Goal: Feedback & Contribution: Leave review/rating

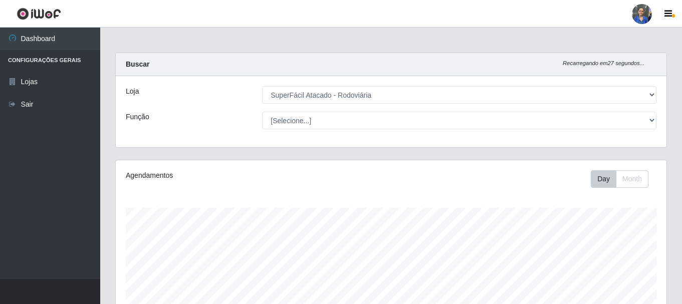
select select "400"
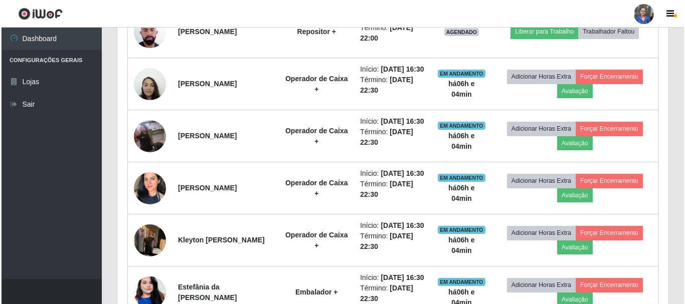
scroll to position [208, 551]
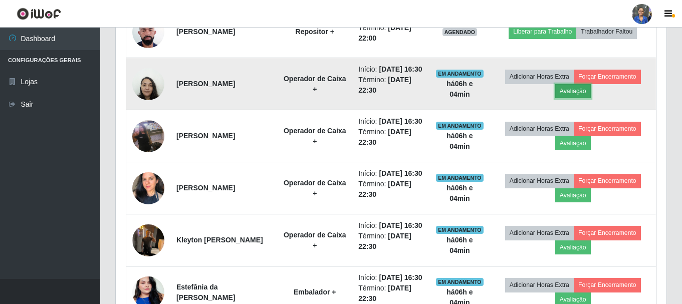
click at [585, 98] on button "Avaliação" at bounding box center [573, 91] width 36 height 14
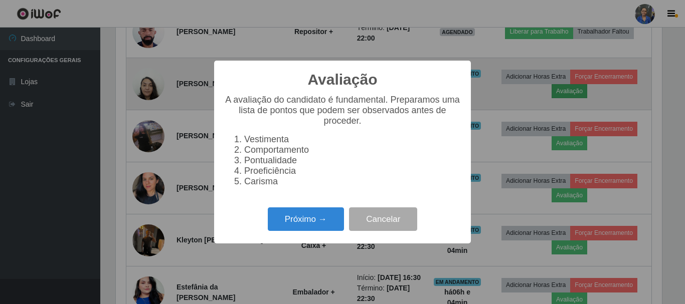
scroll to position [208, 546]
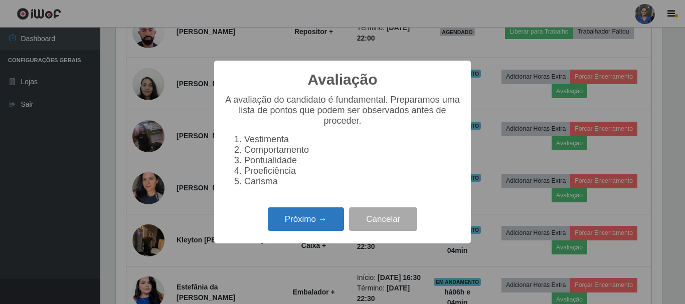
click at [287, 228] on button "Próximo →" at bounding box center [306, 220] width 76 height 24
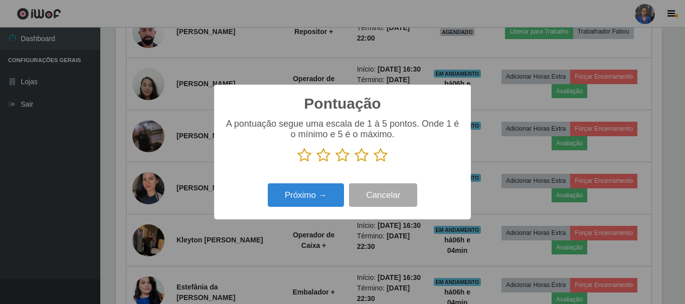
click at [383, 160] on icon at bounding box center [380, 155] width 14 height 15
click at [373, 163] on input "radio" at bounding box center [373, 163] width 0 height 0
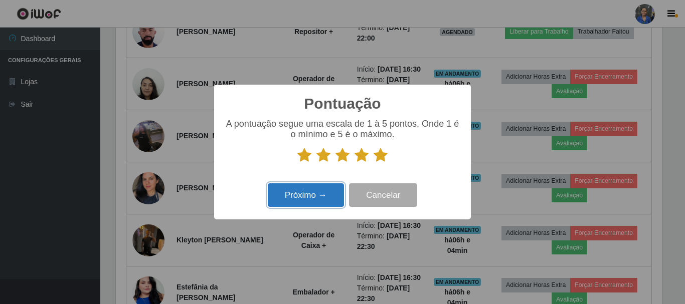
click at [303, 193] on button "Próximo →" at bounding box center [306, 195] width 76 height 24
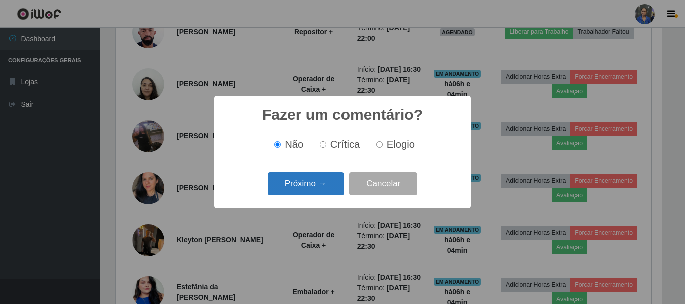
click at [314, 193] on button "Próximo →" at bounding box center [306, 184] width 76 height 24
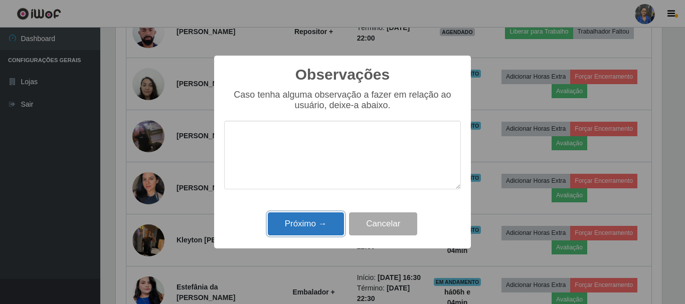
click at [309, 219] on button "Próximo →" at bounding box center [306, 225] width 76 height 24
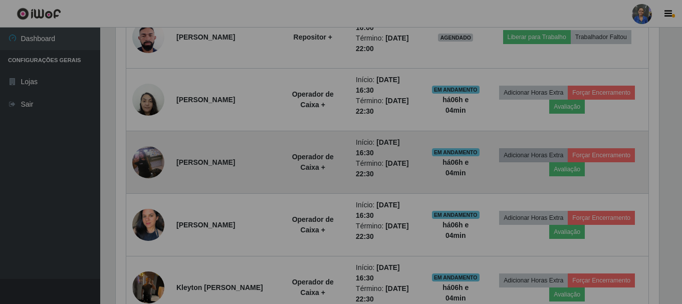
scroll to position [208, 551]
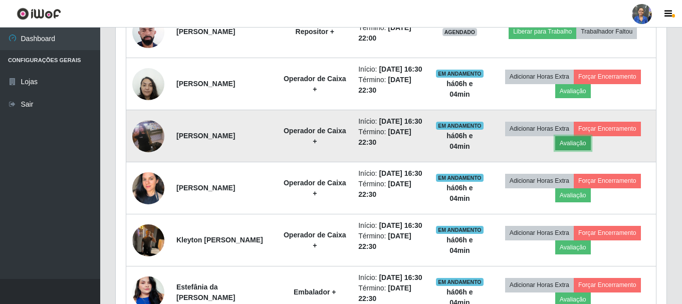
click at [567, 150] on button "Avaliação" at bounding box center [573, 143] width 36 height 14
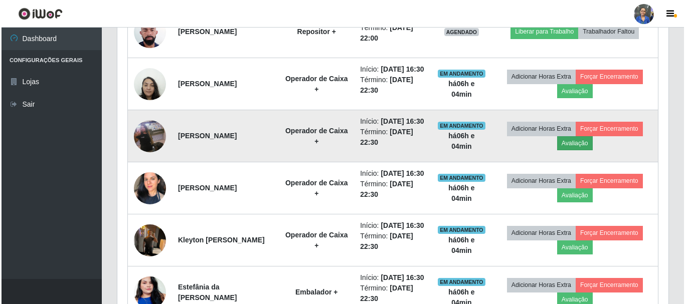
scroll to position [208, 546]
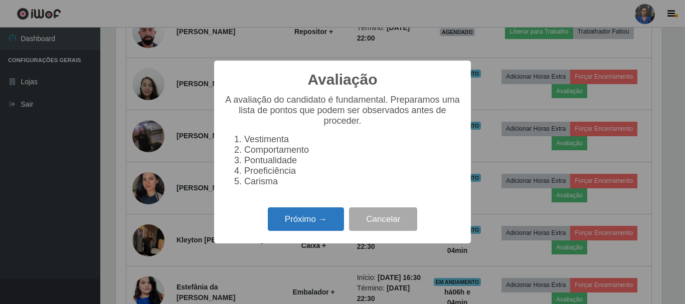
click at [306, 230] on button "Próximo →" at bounding box center [306, 220] width 76 height 24
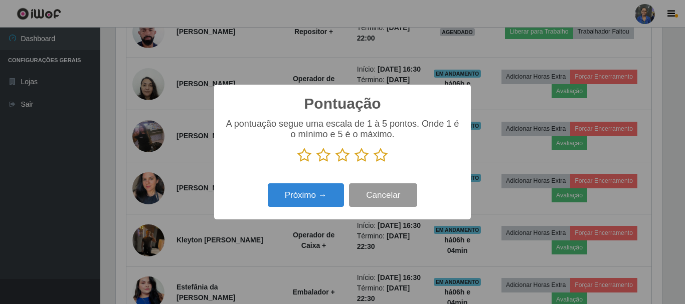
scroll to position [501037, 500699]
click at [378, 159] on icon at bounding box center [380, 155] width 14 height 15
click at [373, 163] on input "radio" at bounding box center [373, 163] width 0 height 0
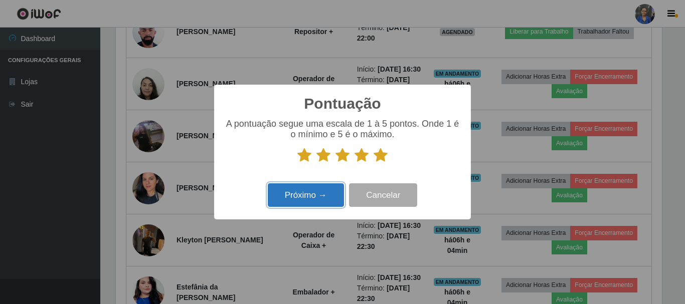
click at [326, 204] on button "Próximo →" at bounding box center [306, 195] width 76 height 24
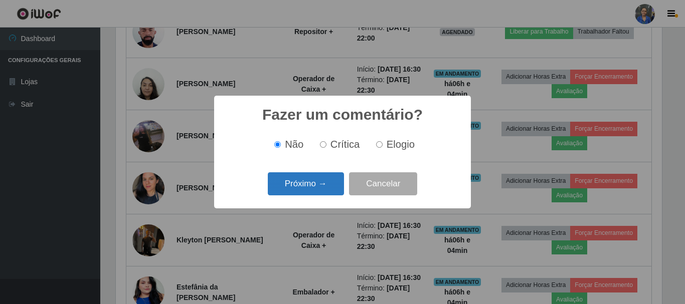
click at [323, 186] on button "Próximo →" at bounding box center [306, 184] width 76 height 24
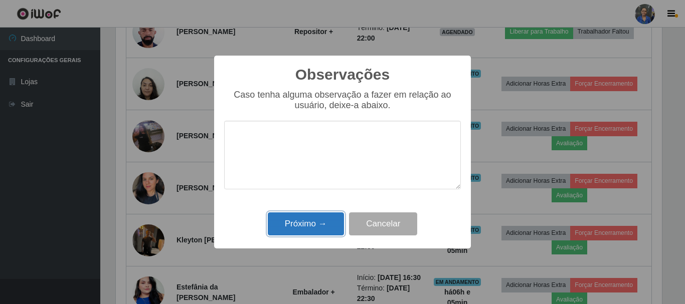
click at [320, 218] on button "Próximo →" at bounding box center [306, 225] width 76 height 24
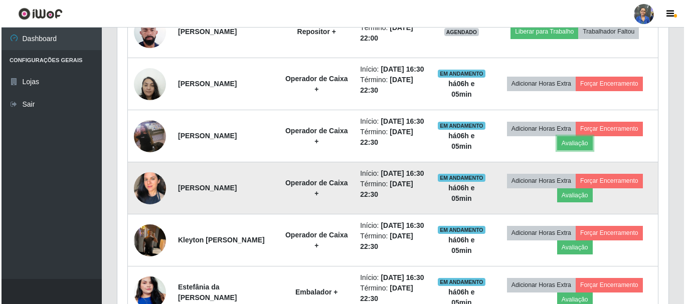
scroll to position [208, 551]
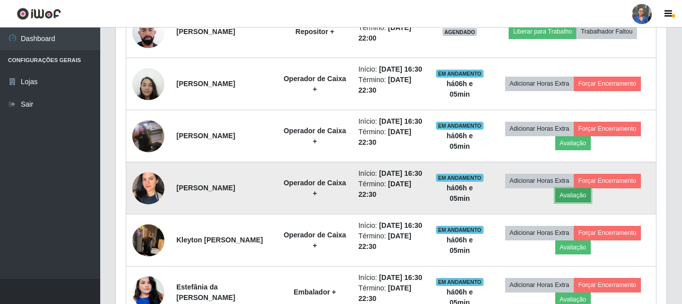
click at [572, 203] on button "Avaliação" at bounding box center [573, 195] width 36 height 14
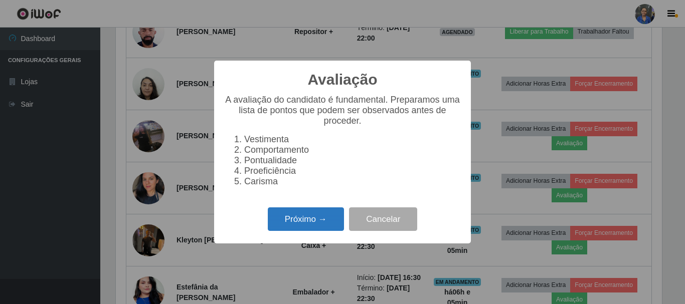
click at [320, 227] on button "Próximo →" at bounding box center [306, 220] width 76 height 24
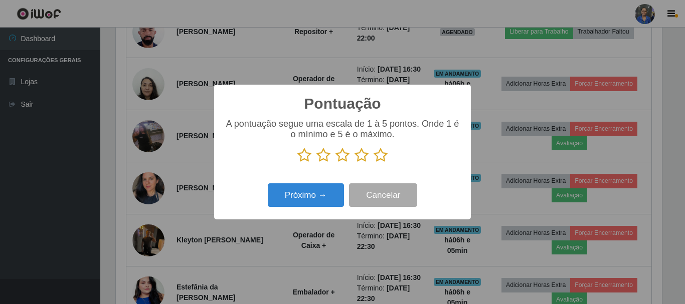
click at [379, 158] on icon at bounding box center [380, 155] width 14 height 15
click at [373, 163] on input "radio" at bounding box center [373, 163] width 0 height 0
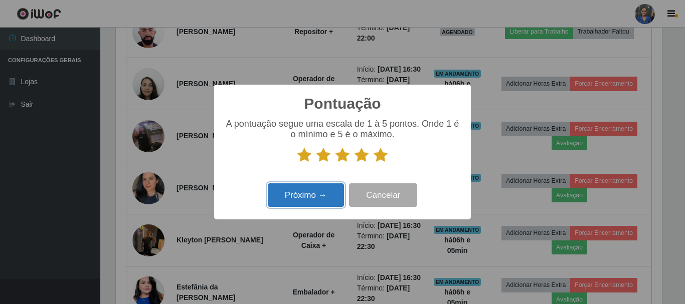
click at [322, 203] on button "Próximo →" at bounding box center [306, 195] width 76 height 24
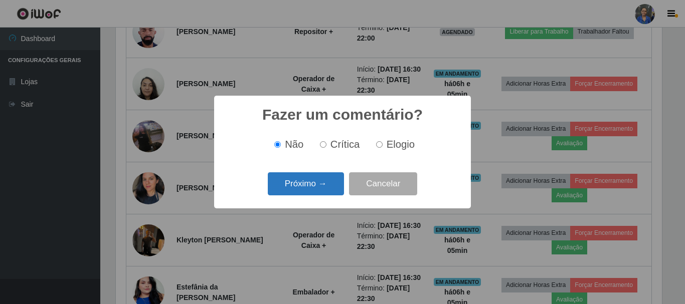
click at [320, 189] on button "Próximo →" at bounding box center [306, 184] width 76 height 24
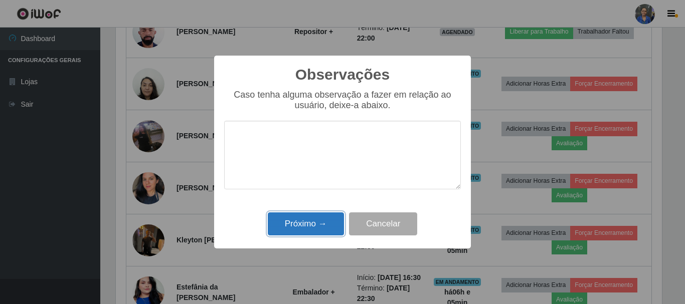
click at [316, 222] on button "Próximo →" at bounding box center [306, 225] width 76 height 24
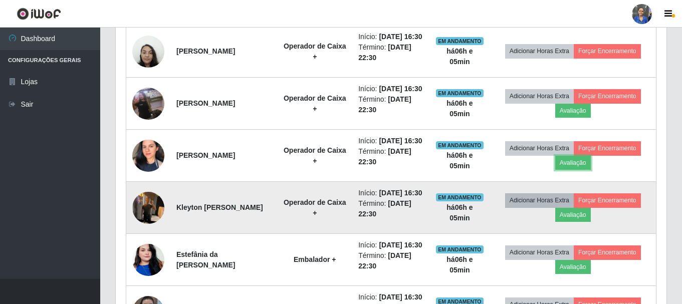
scroll to position [484, 0]
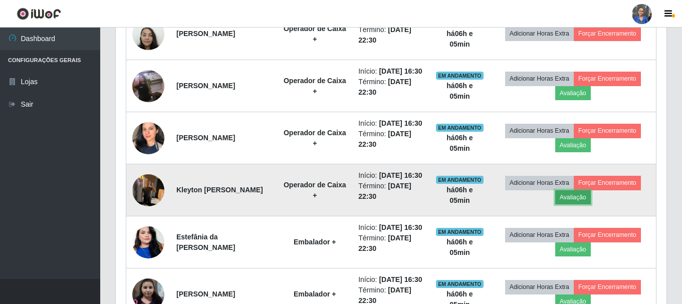
click at [580, 205] on button "Avaliação" at bounding box center [573, 197] width 36 height 14
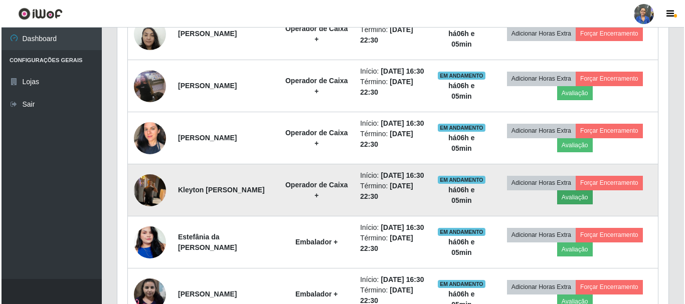
scroll to position [208, 546]
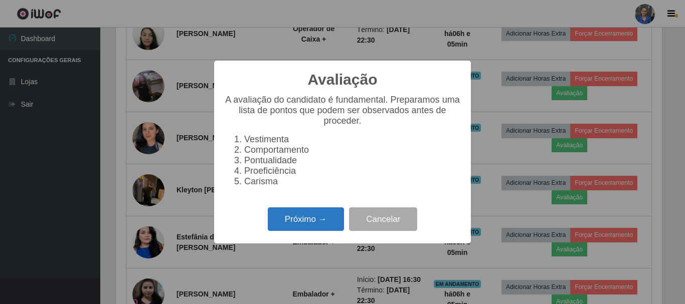
click at [324, 222] on button "Próximo →" at bounding box center [306, 220] width 76 height 24
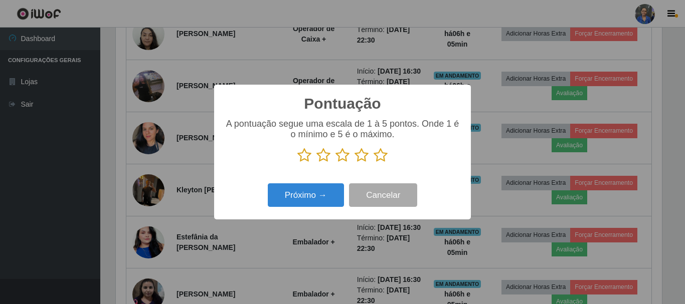
scroll to position [501037, 500699]
click at [380, 154] on icon at bounding box center [380, 155] width 14 height 15
click at [373, 163] on input "radio" at bounding box center [373, 163] width 0 height 0
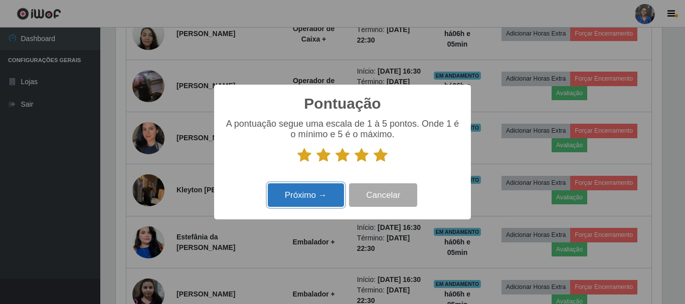
click at [307, 197] on button "Próximo →" at bounding box center [306, 195] width 76 height 24
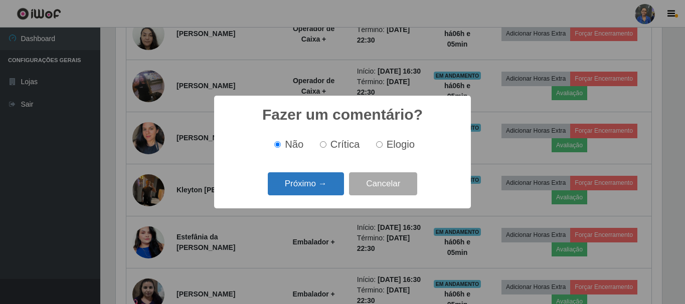
click at [307, 180] on button "Próximo →" at bounding box center [306, 184] width 76 height 24
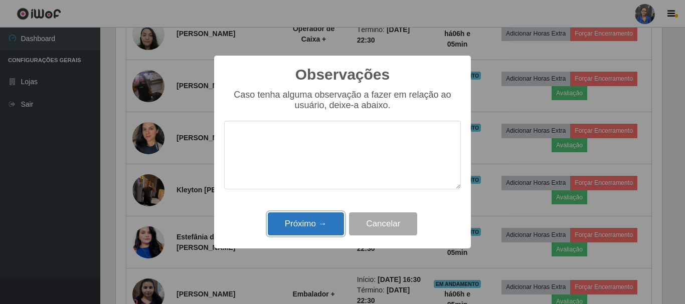
click at [310, 224] on button "Próximo →" at bounding box center [306, 225] width 76 height 24
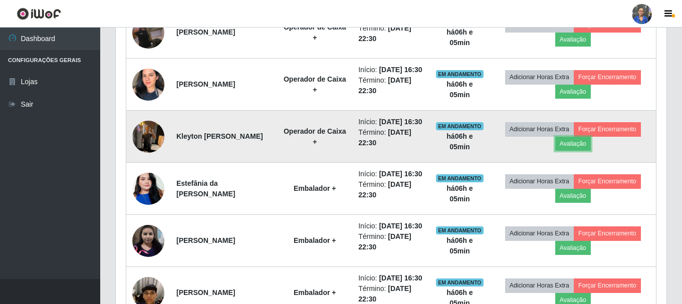
scroll to position [584, 0]
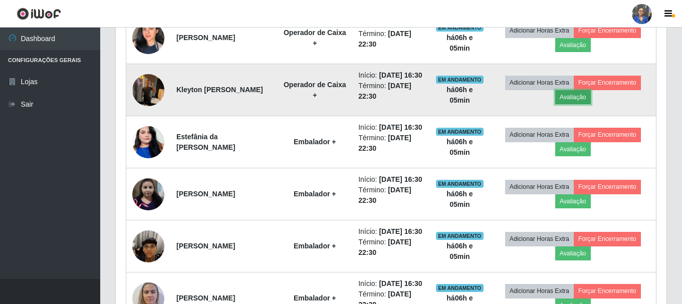
click at [588, 104] on button "Avaliação" at bounding box center [573, 97] width 36 height 14
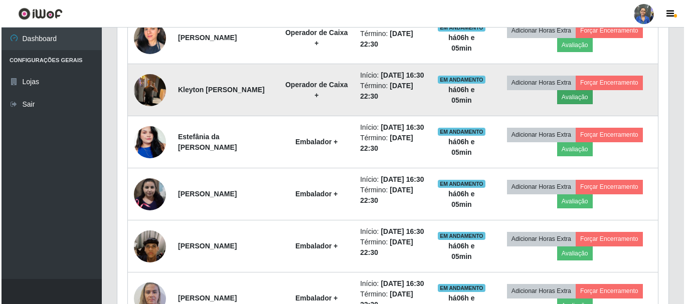
scroll to position [208, 546]
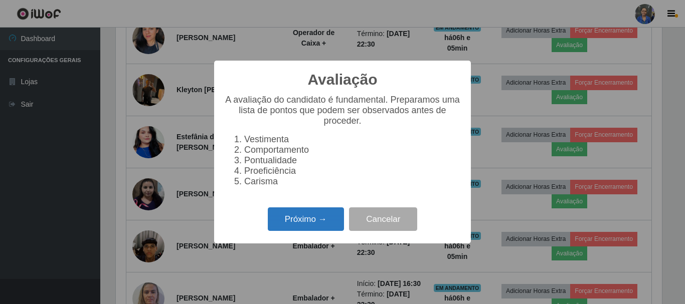
click at [308, 218] on button "Próximo →" at bounding box center [306, 220] width 76 height 24
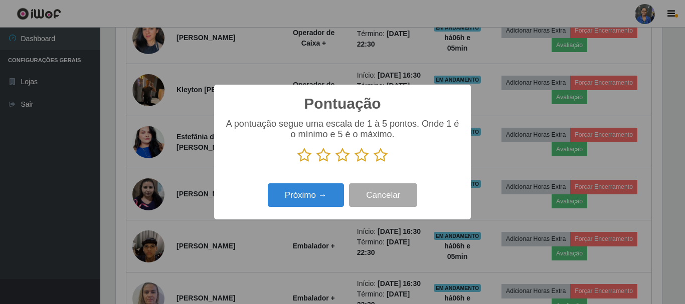
click at [362, 152] on icon at bounding box center [361, 155] width 14 height 15
click at [354, 163] on input "radio" at bounding box center [354, 163] width 0 height 0
click at [336, 157] on icon at bounding box center [342, 155] width 14 height 15
click at [335, 163] on input "radio" at bounding box center [335, 163] width 0 height 0
click at [325, 154] on icon at bounding box center [323, 155] width 14 height 15
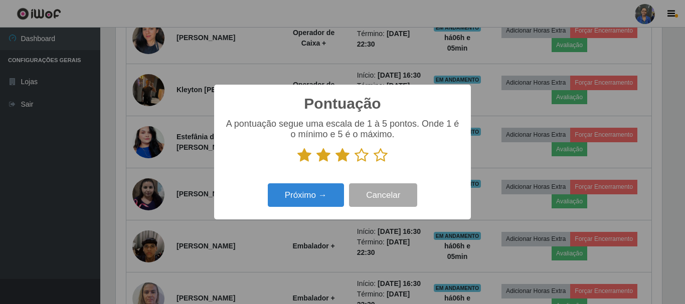
click at [316, 163] on input "radio" at bounding box center [316, 163] width 0 height 0
click at [320, 201] on button "Próximo →" at bounding box center [306, 195] width 76 height 24
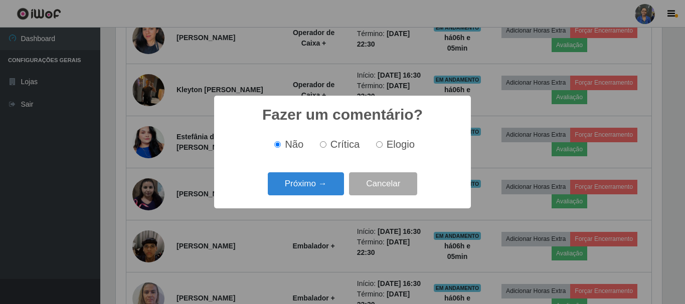
click at [339, 146] on span "Crítica" at bounding box center [345, 144] width 30 height 11
click at [326, 146] on input "Crítica" at bounding box center [323, 144] width 7 height 7
radio input "true"
click at [297, 180] on button "Próximo →" at bounding box center [306, 184] width 76 height 24
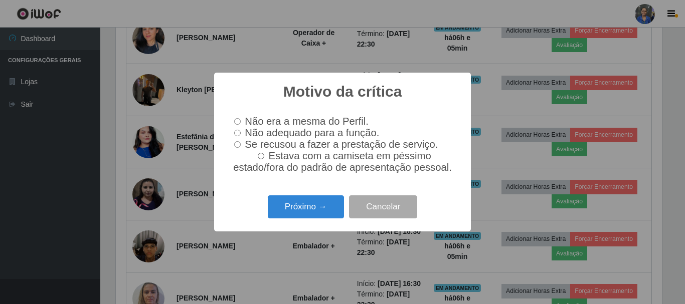
click at [292, 132] on span "Não adequado para a função." at bounding box center [312, 132] width 134 height 11
click at [241, 132] on input "Não adequado para a função." at bounding box center [237, 133] width 7 height 7
radio input "true"
click at [307, 204] on button "Próximo →" at bounding box center [306, 207] width 76 height 24
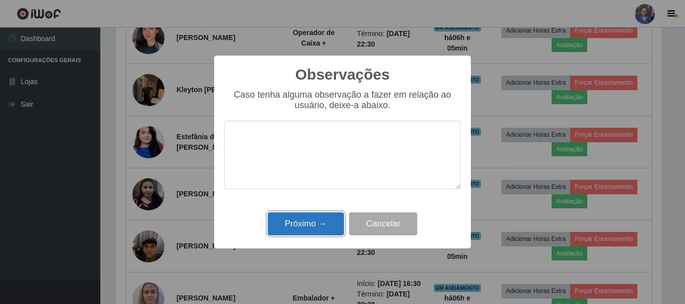
click at [328, 222] on button "Próximo →" at bounding box center [306, 225] width 76 height 24
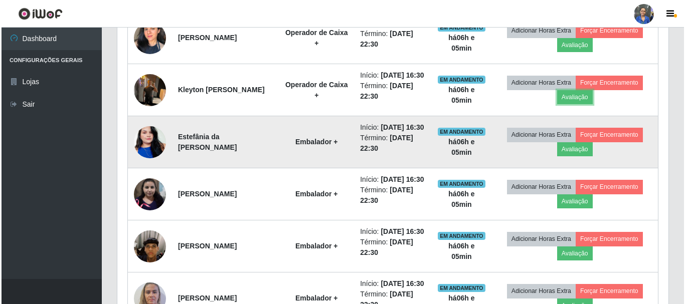
scroll to position [0, 0]
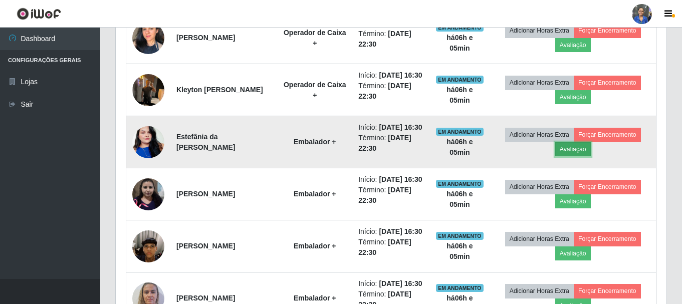
click at [568, 156] on button "Avaliação" at bounding box center [573, 149] width 36 height 14
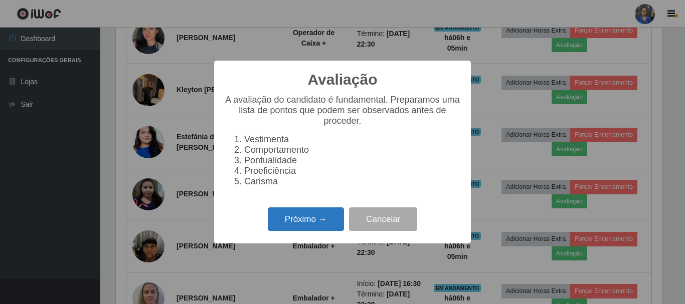
click at [269, 220] on button "Próximo →" at bounding box center [306, 220] width 76 height 24
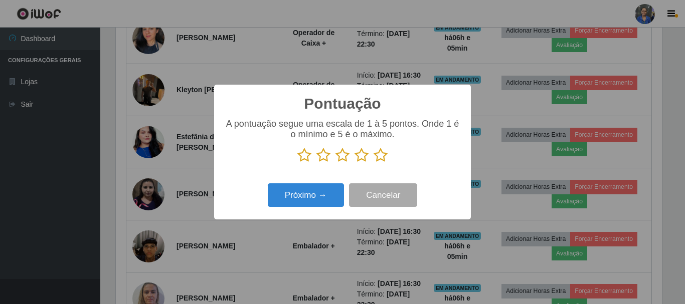
click at [379, 157] on icon at bounding box center [380, 155] width 14 height 15
click at [373, 163] on input "radio" at bounding box center [373, 163] width 0 height 0
click at [334, 177] on div "Pontuação × A pontuação segue uma escala de 1 à 5 pontos. Onde 1 é o mínimo e 5…" at bounding box center [342, 152] width 257 height 135
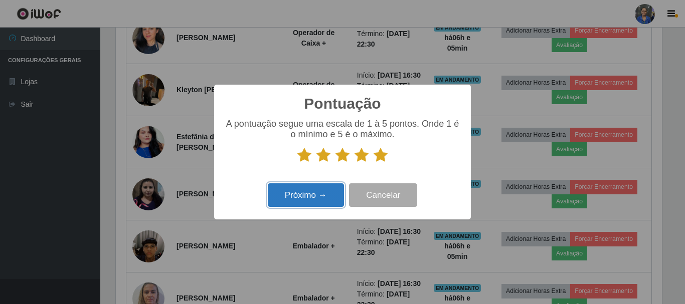
click at [329, 189] on button "Próximo →" at bounding box center [306, 195] width 76 height 24
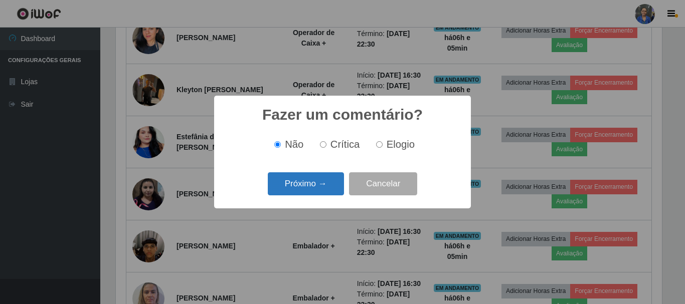
click at [320, 184] on button "Próximo →" at bounding box center [306, 184] width 76 height 24
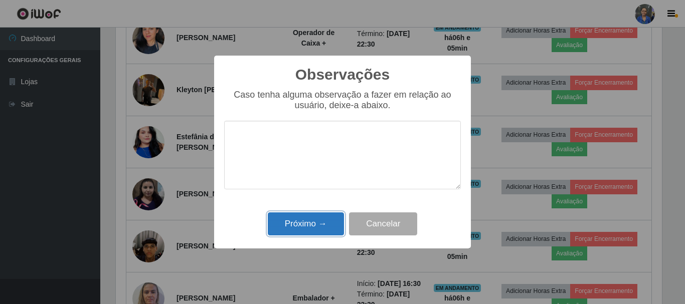
click at [328, 225] on button "Próximo →" at bounding box center [306, 225] width 76 height 24
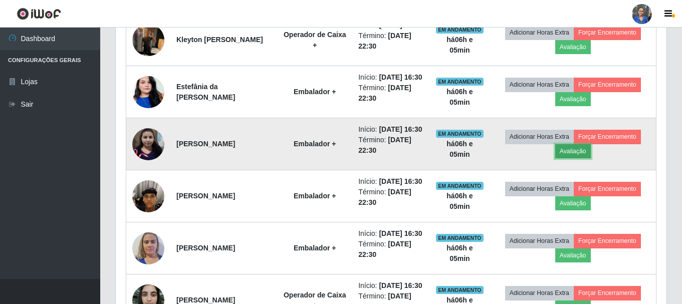
click at [582, 158] on button "Avaliação" at bounding box center [573, 151] width 36 height 14
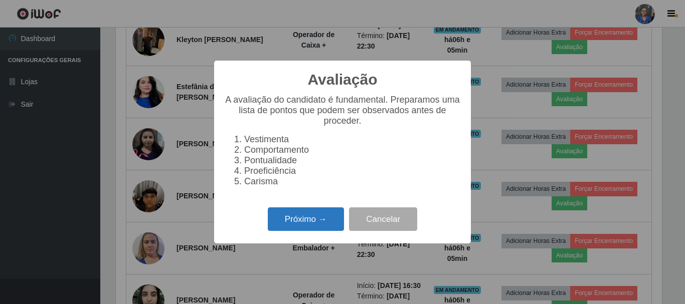
click at [336, 228] on button "Próximo →" at bounding box center [306, 220] width 76 height 24
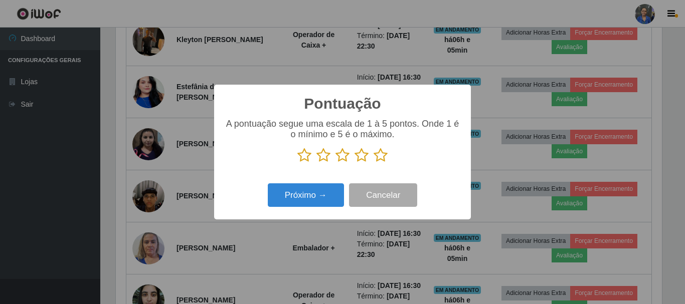
click at [376, 158] on icon at bounding box center [380, 155] width 14 height 15
click at [373, 163] on input "radio" at bounding box center [373, 163] width 0 height 0
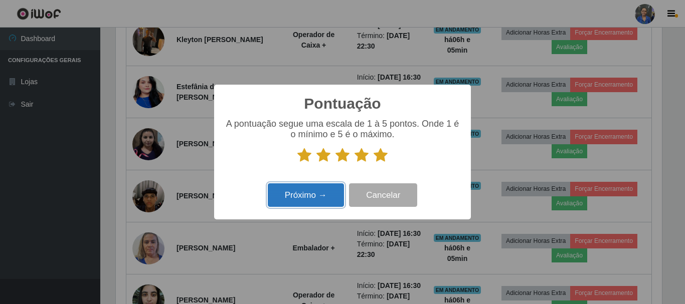
click at [307, 197] on button "Próximo →" at bounding box center [306, 195] width 76 height 24
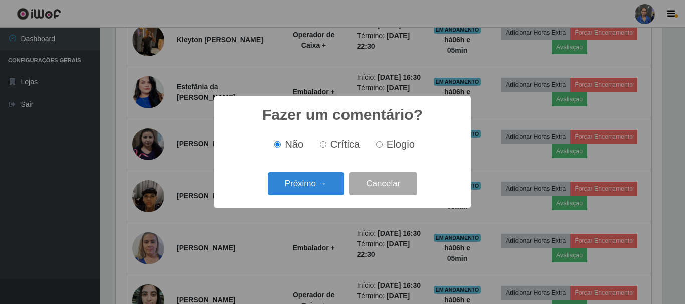
click at [307, 185] on button "Próximo →" at bounding box center [306, 184] width 76 height 24
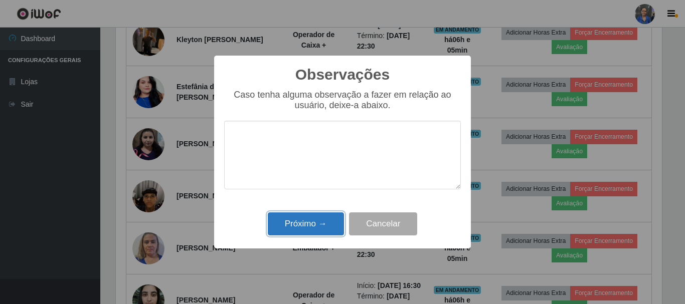
click at [311, 214] on button "Próximo →" at bounding box center [306, 225] width 76 height 24
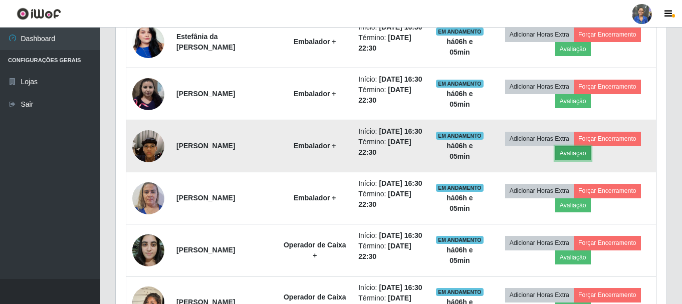
click at [582, 160] on button "Avaliação" at bounding box center [573, 153] width 36 height 14
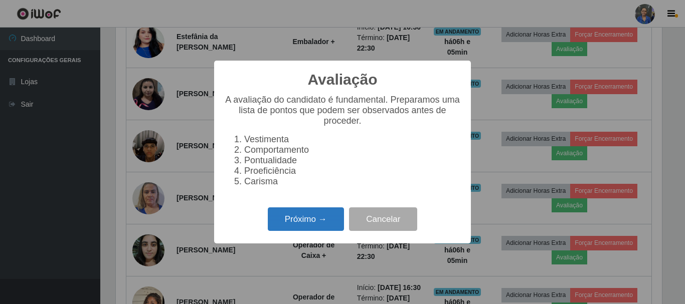
click at [299, 227] on button "Próximo →" at bounding box center [306, 220] width 76 height 24
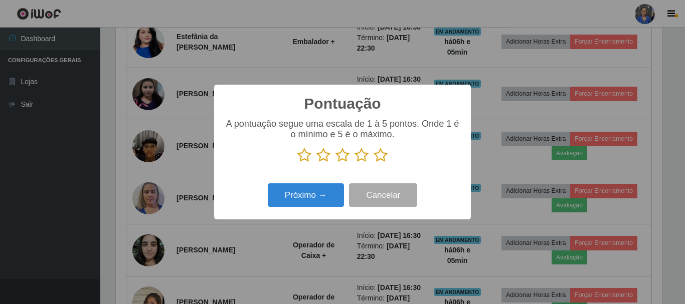
click at [380, 154] on icon at bounding box center [380, 155] width 14 height 15
click at [373, 163] on input "radio" at bounding box center [373, 163] width 0 height 0
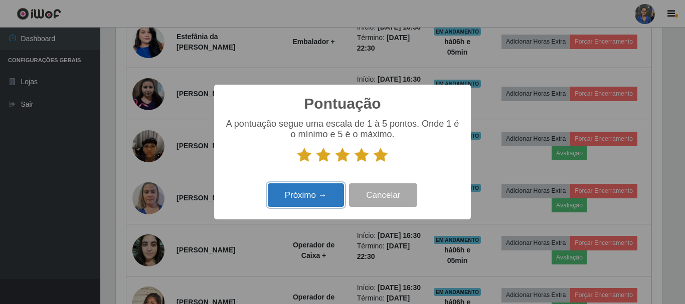
click at [312, 205] on button "Próximo →" at bounding box center [306, 195] width 76 height 24
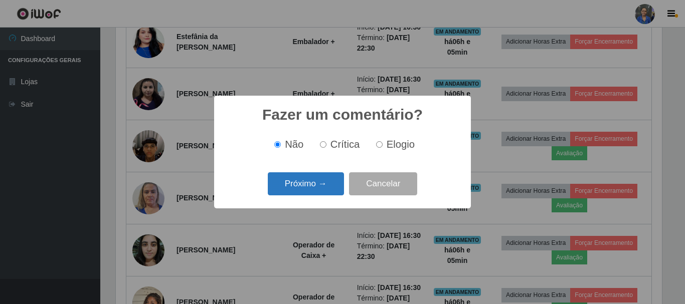
click at [310, 187] on button "Próximo →" at bounding box center [306, 184] width 76 height 24
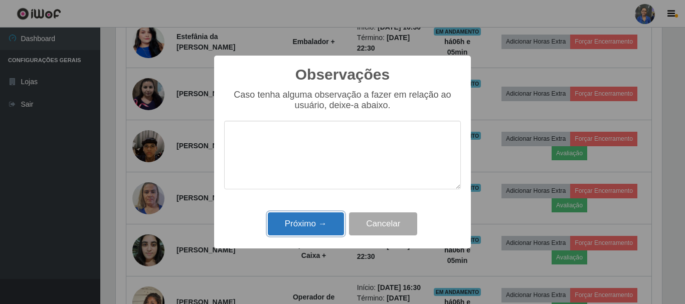
click at [307, 227] on button "Próximo →" at bounding box center [306, 225] width 76 height 24
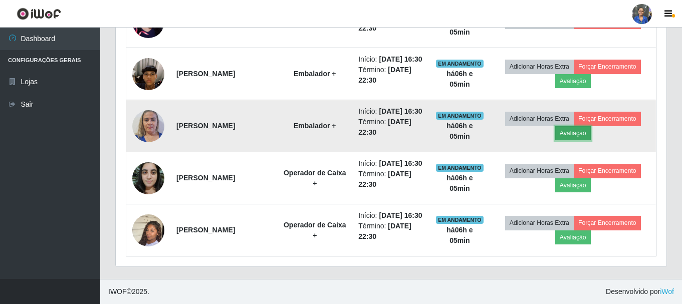
click at [567, 140] on button "Avaliação" at bounding box center [573, 133] width 36 height 14
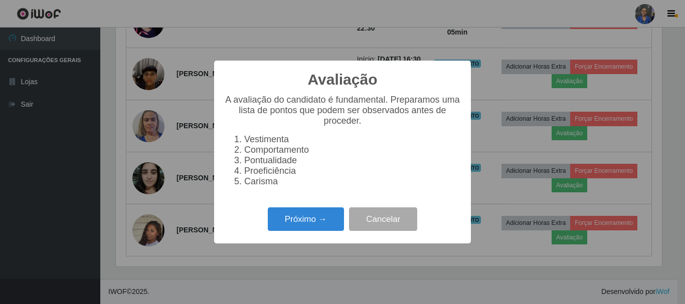
click at [316, 203] on div "Avaliação × A avaliação do candidato é fundamental. Preparamos uma lista de pon…" at bounding box center [342, 152] width 257 height 183
click at [314, 218] on button "Próximo →" at bounding box center [306, 220] width 76 height 24
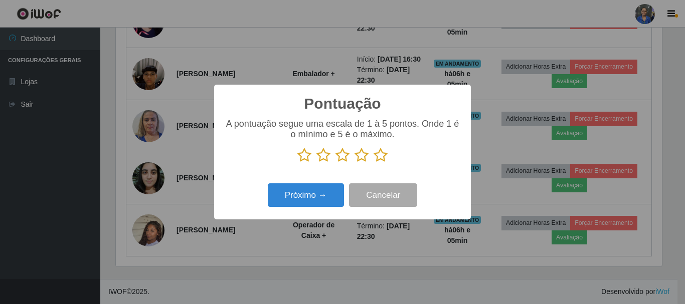
click at [380, 159] on icon at bounding box center [380, 155] width 14 height 15
click at [373, 163] on input "radio" at bounding box center [373, 163] width 0 height 0
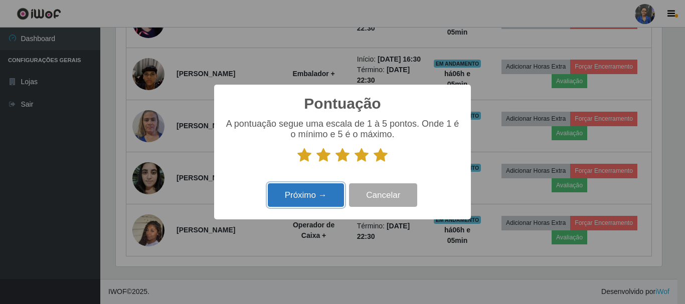
click at [326, 188] on button "Próximo →" at bounding box center [306, 195] width 76 height 24
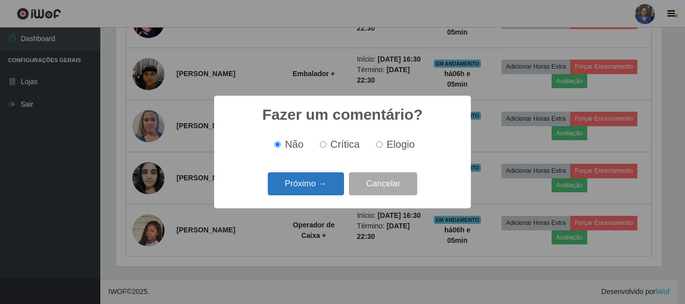
click at [322, 187] on button "Próximo →" at bounding box center [306, 184] width 76 height 24
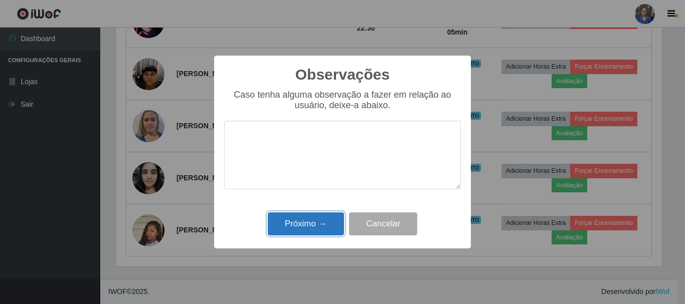
click at [317, 232] on button "Próximo →" at bounding box center [306, 225] width 76 height 24
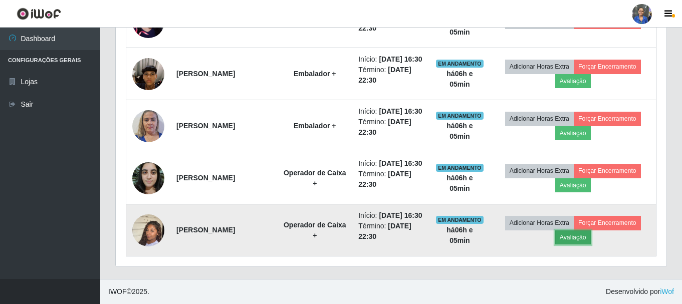
click at [580, 236] on button "Avaliação" at bounding box center [573, 238] width 36 height 14
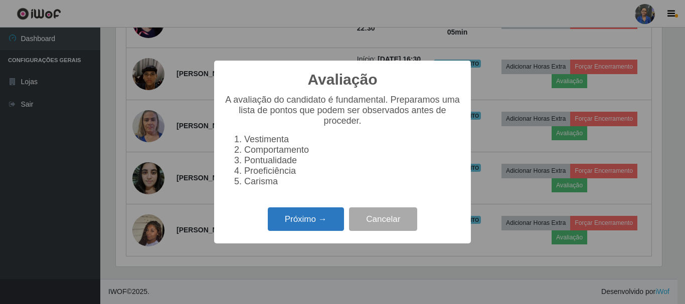
click at [322, 231] on button "Próximo →" at bounding box center [306, 220] width 76 height 24
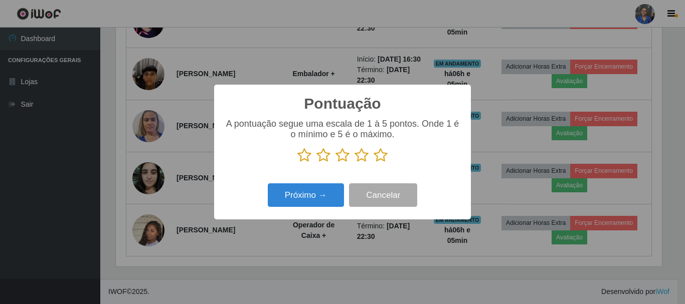
click at [378, 160] on icon at bounding box center [380, 155] width 14 height 15
click at [373, 163] on input "radio" at bounding box center [373, 163] width 0 height 0
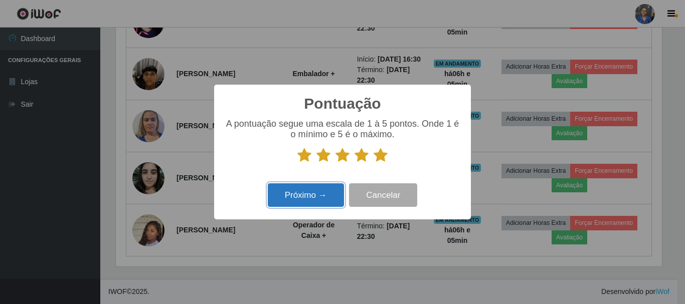
click at [333, 196] on button "Próximo →" at bounding box center [306, 195] width 76 height 24
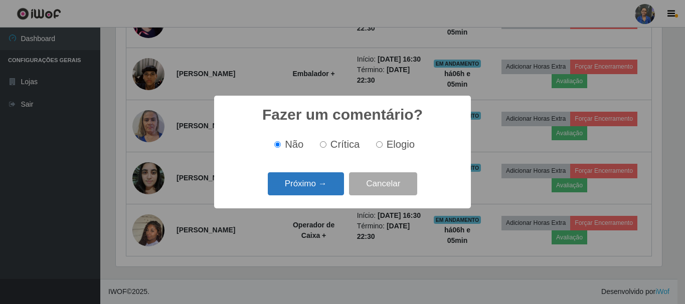
click at [320, 184] on button "Próximo →" at bounding box center [306, 184] width 76 height 24
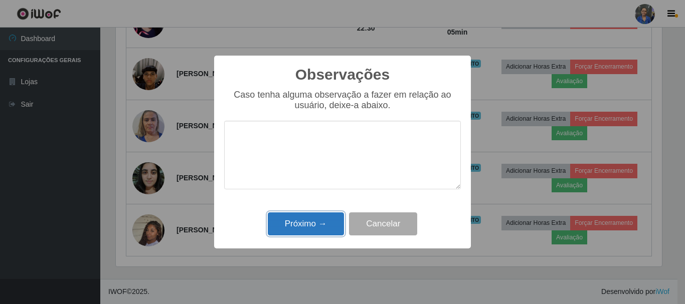
click at [318, 224] on button "Próximo →" at bounding box center [306, 225] width 76 height 24
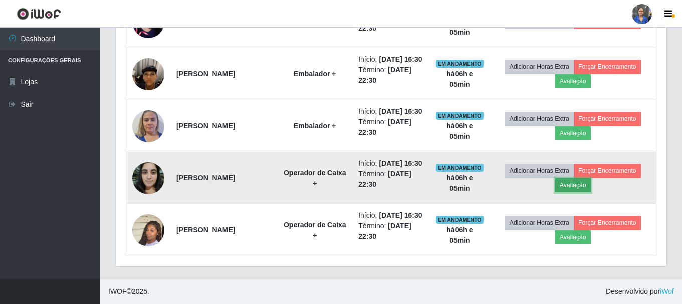
click at [583, 178] on button "Avaliação" at bounding box center [573, 185] width 36 height 14
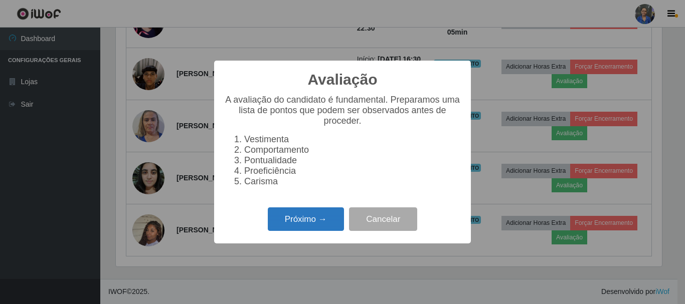
click at [305, 229] on button "Próximo →" at bounding box center [306, 220] width 76 height 24
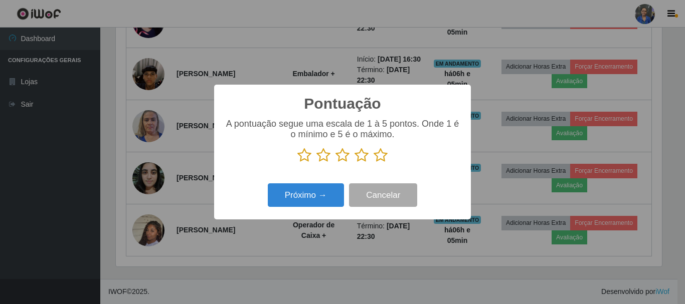
click at [386, 159] on icon at bounding box center [380, 155] width 14 height 15
click at [373, 163] on input "radio" at bounding box center [373, 163] width 0 height 0
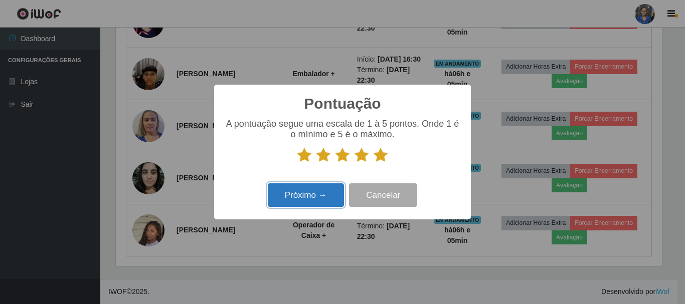
click at [313, 192] on button "Próximo →" at bounding box center [306, 195] width 76 height 24
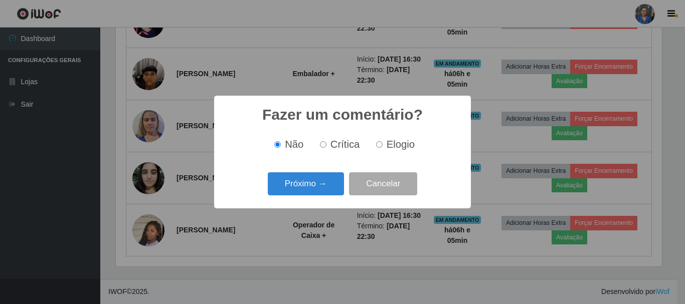
click at [311, 198] on div "Próximo → Cancelar" at bounding box center [342, 183] width 237 height 29
click at [314, 175] on button "Próximo →" at bounding box center [306, 184] width 76 height 24
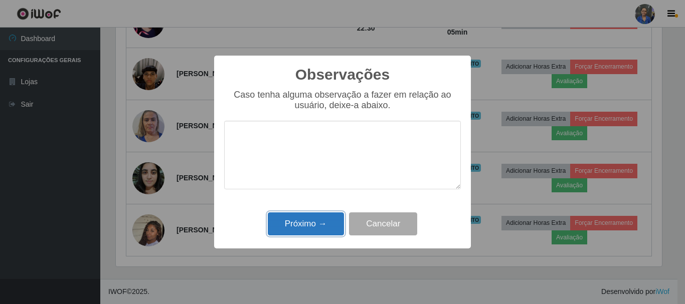
click at [315, 224] on button "Próximo →" at bounding box center [306, 225] width 76 height 24
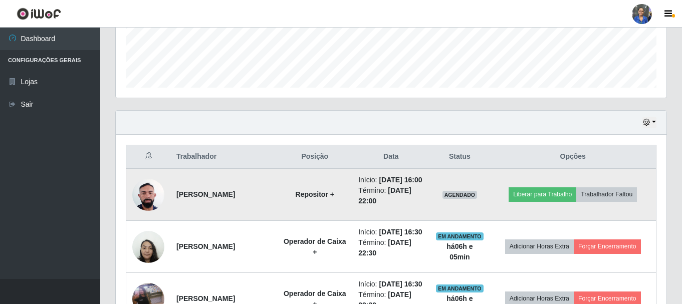
click at [547, 191] on td "Liberar para Trabalho Trabalhador Faltou" at bounding box center [573, 194] width 166 height 53
click at [609, 198] on button "Trabalhador Faltou" at bounding box center [606, 194] width 61 height 14
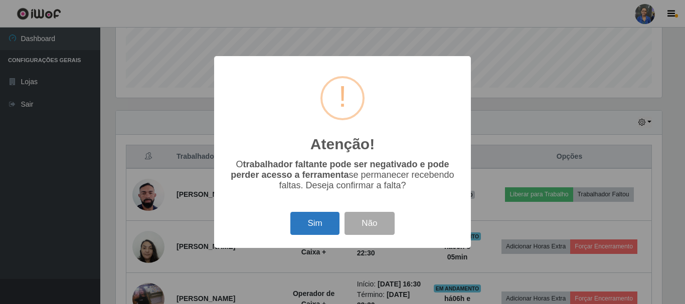
click at [324, 227] on button "Sim" at bounding box center [314, 224] width 49 height 24
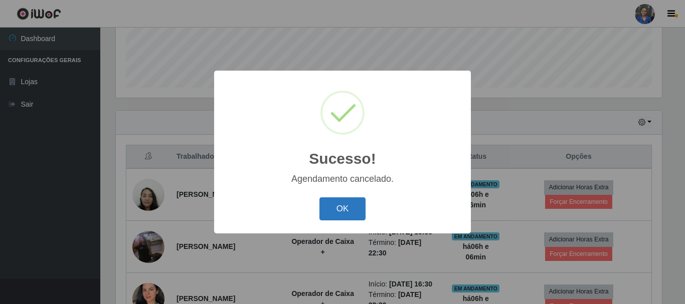
click at [332, 207] on button "OK" at bounding box center [342, 209] width 47 height 24
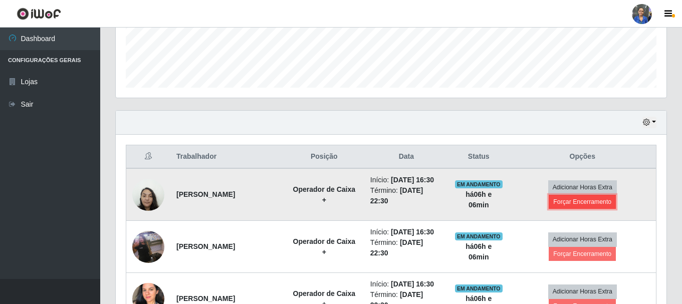
click at [600, 207] on button "Forçar Encerramento" at bounding box center [582, 202] width 67 height 14
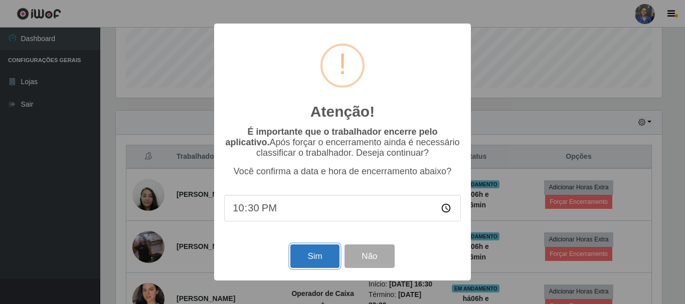
click at [332, 258] on button "Sim" at bounding box center [314, 257] width 49 height 24
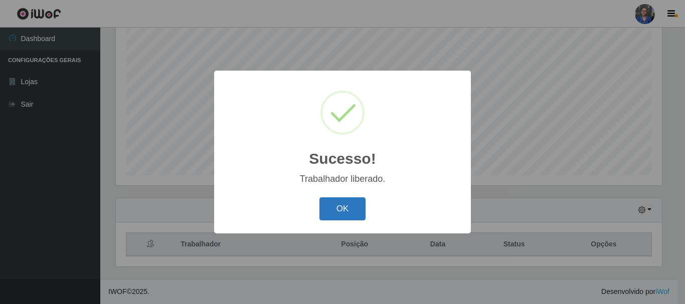
click at [340, 210] on button "OK" at bounding box center [342, 209] width 47 height 24
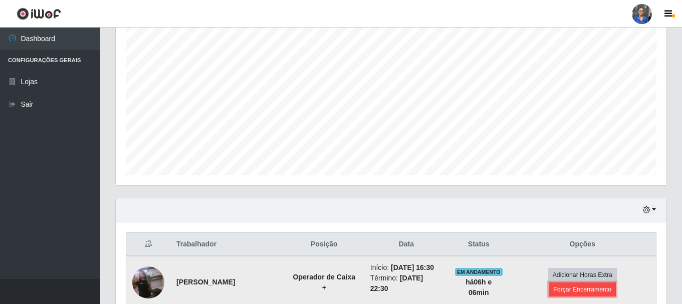
click at [585, 288] on button "Forçar Encerramento" at bounding box center [582, 290] width 67 height 14
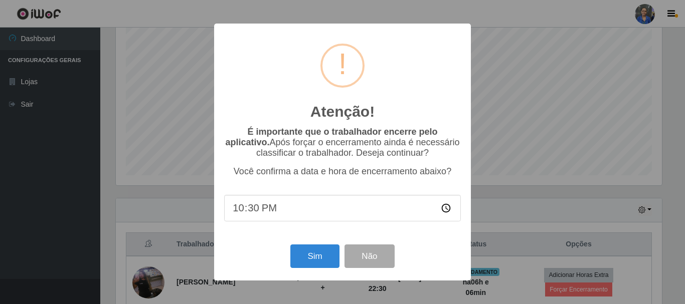
click at [340, 259] on div "Sim Não" at bounding box center [342, 256] width 237 height 29
click at [326, 258] on button "Sim" at bounding box center [314, 257] width 49 height 24
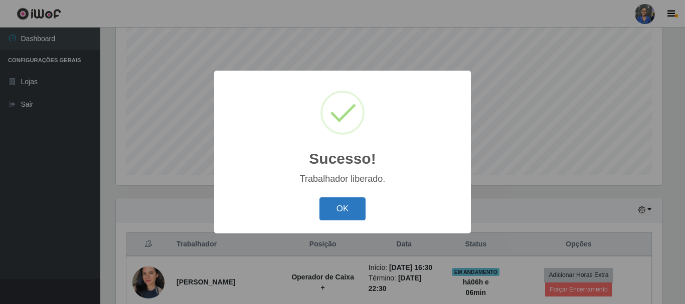
click at [340, 204] on button "OK" at bounding box center [342, 209] width 47 height 24
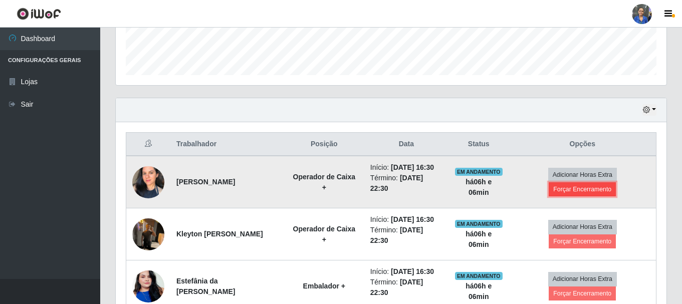
click at [564, 196] on button "Forçar Encerramento" at bounding box center [582, 189] width 67 height 14
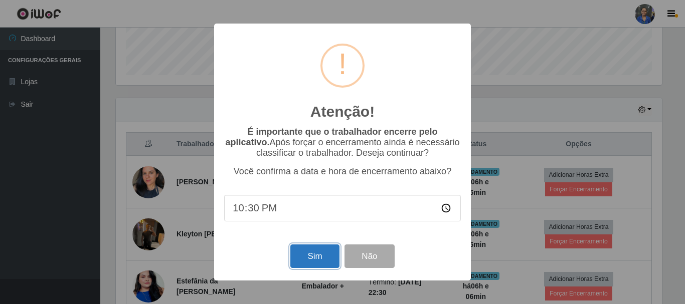
click at [322, 254] on button "Sim" at bounding box center [314, 257] width 49 height 24
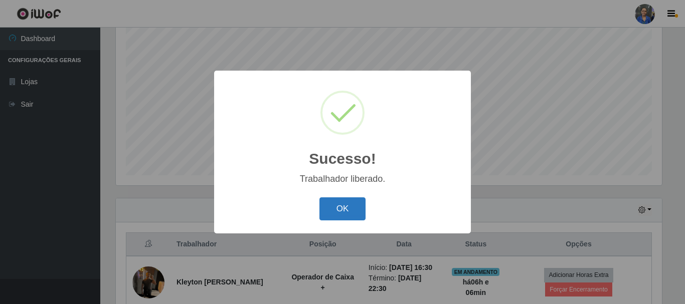
click at [352, 208] on button "OK" at bounding box center [342, 209] width 47 height 24
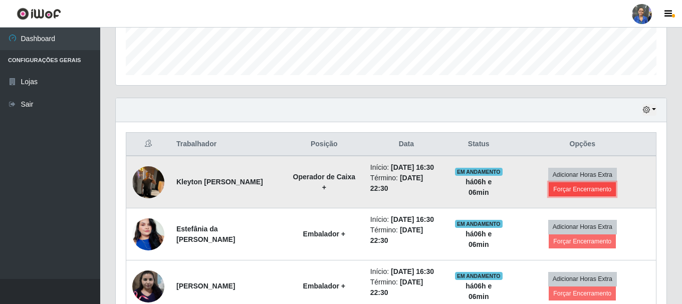
click at [583, 196] on button "Forçar Encerramento" at bounding box center [582, 189] width 67 height 14
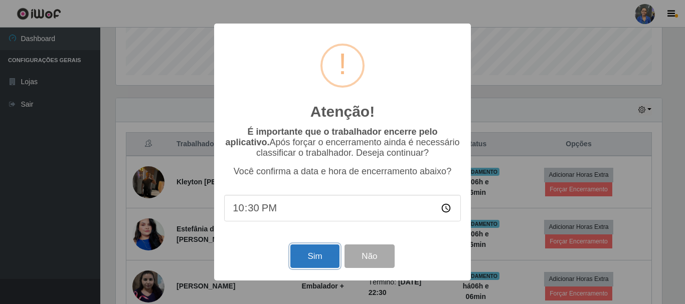
click at [308, 260] on button "Sim" at bounding box center [314, 257] width 49 height 24
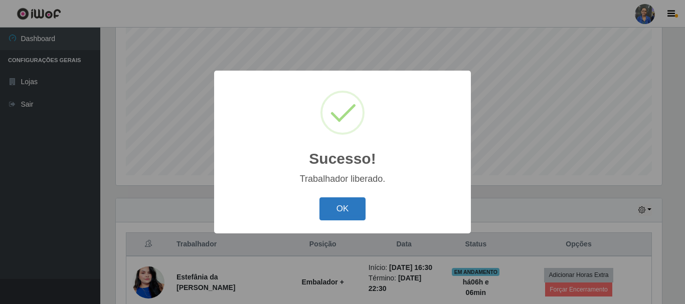
click at [362, 210] on button "OK" at bounding box center [342, 209] width 47 height 24
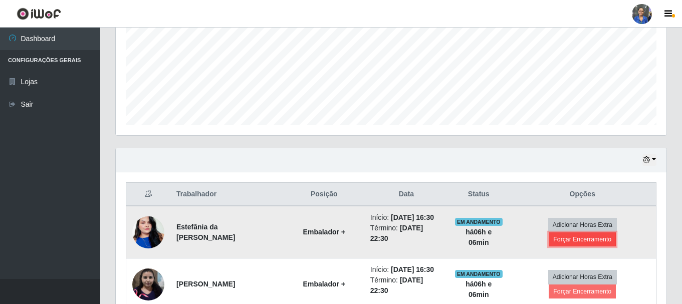
click at [594, 244] on button "Forçar Encerramento" at bounding box center [582, 240] width 67 height 14
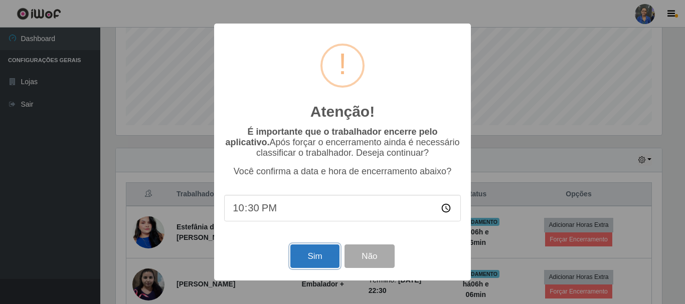
click at [329, 255] on button "Sim" at bounding box center [314, 257] width 49 height 24
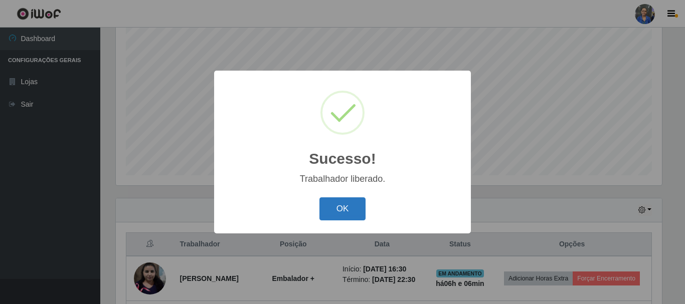
click at [355, 207] on button "OK" at bounding box center [342, 209] width 47 height 24
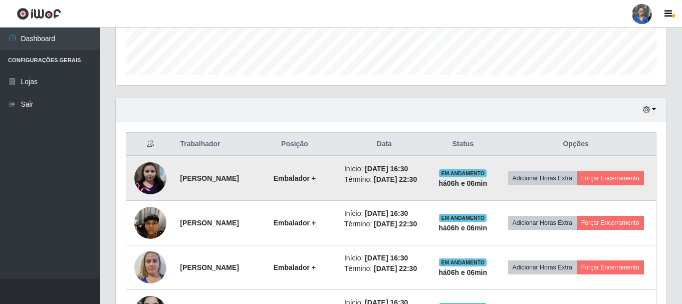
click at [587, 201] on td "Adicionar Horas Extra Forçar Encerramento" at bounding box center [576, 178] width 160 height 45
click at [577, 185] on button "Forçar Encerramento" at bounding box center [610, 178] width 67 height 14
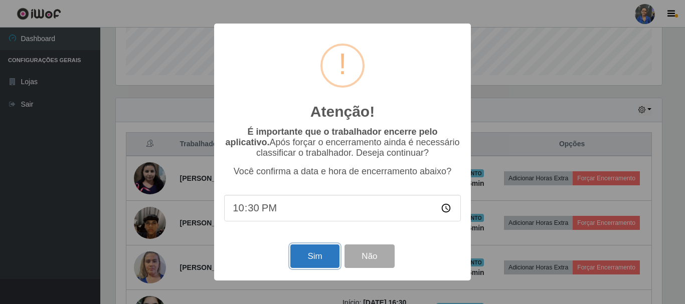
click at [319, 264] on button "Sim" at bounding box center [314, 257] width 49 height 24
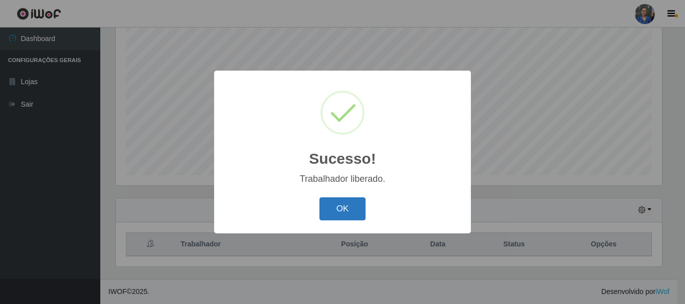
click at [350, 205] on button "OK" at bounding box center [342, 209] width 47 height 24
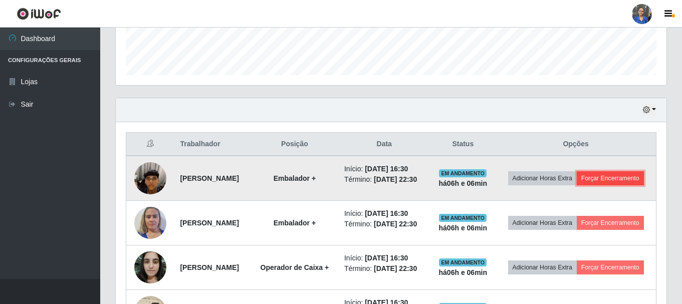
click at [577, 185] on button "Forçar Encerramento" at bounding box center [610, 178] width 67 height 14
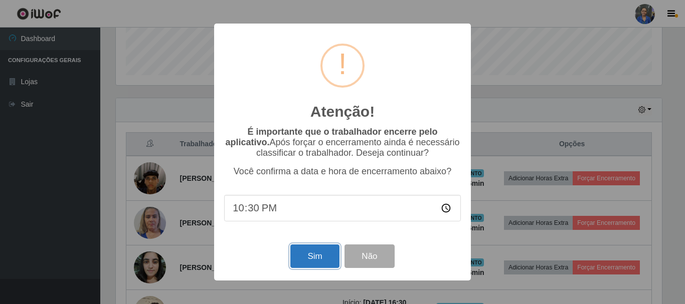
click at [324, 261] on button "Sim" at bounding box center [314, 257] width 49 height 24
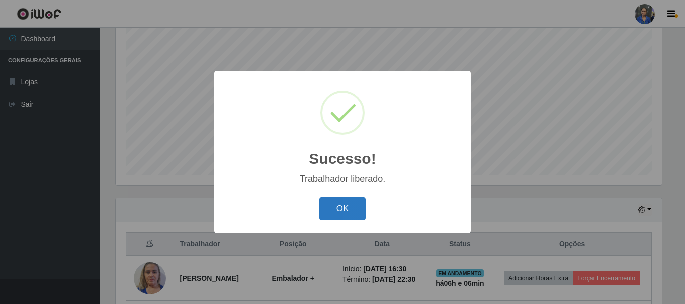
click at [358, 209] on button "OK" at bounding box center [342, 209] width 47 height 24
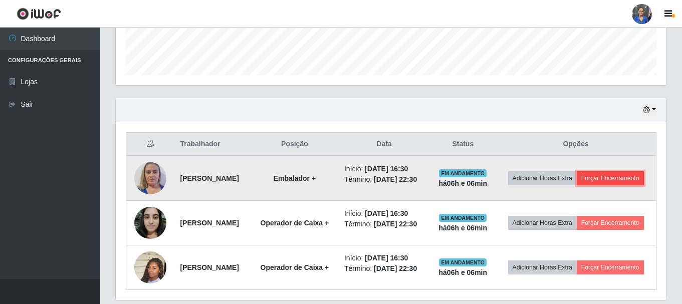
click at [577, 185] on button "Forçar Encerramento" at bounding box center [610, 178] width 67 height 14
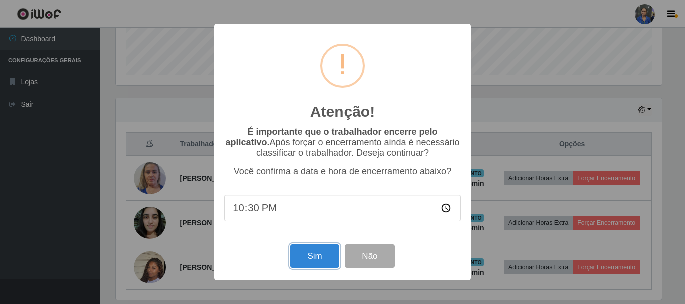
drag, startPoint x: 298, startPoint y: 260, endPoint x: 310, endPoint y: 247, distance: 17.0
click at [299, 260] on button "Sim" at bounding box center [314, 257] width 49 height 24
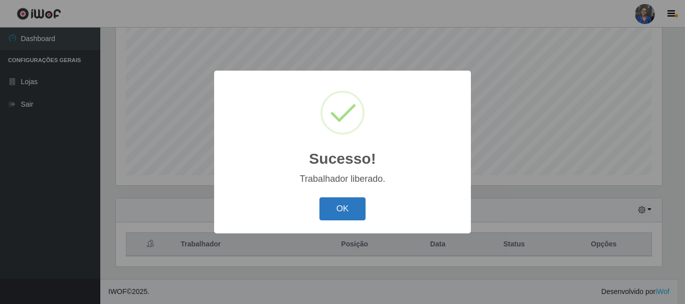
click at [349, 208] on button "OK" at bounding box center [342, 209] width 47 height 24
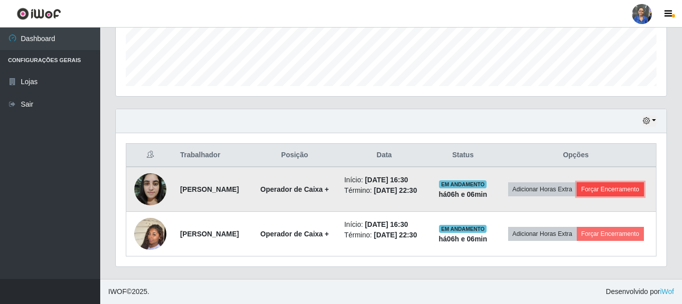
click at [581, 182] on button "Forçar Encerramento" at bounding box center [610, 189] width 67 height 14
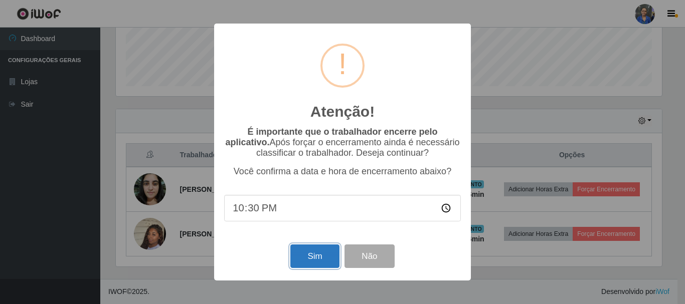
click at [310, 256] on button "Sim" at bounding box center [314, 257] width 49 height 24
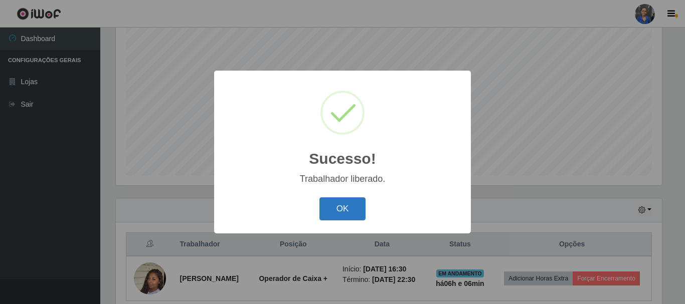
click at [334, 207] on button "OK" at bounding box center [342, 209] width 47 height 24
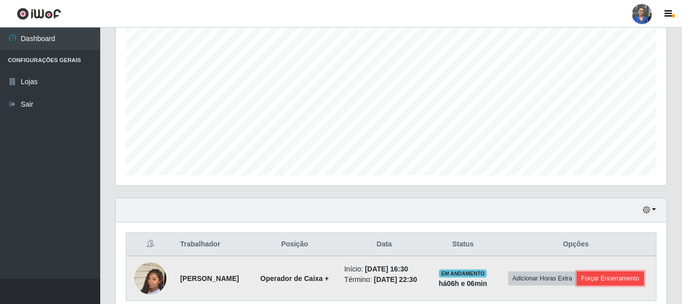
click at [617, 278] on button "Forçar Encerramento" at bounding box center [610, 279] width 67 height 14
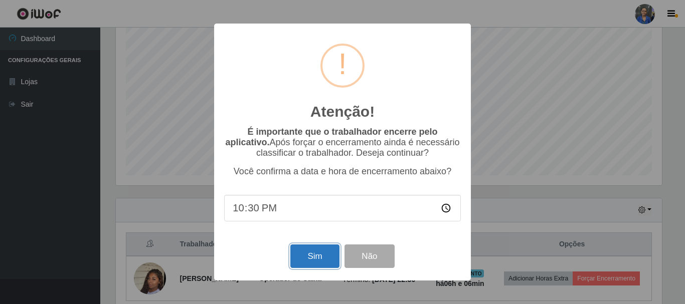
click at [323, 255] on button "Sim" at bounding box center [314, 257] width 49 height 24
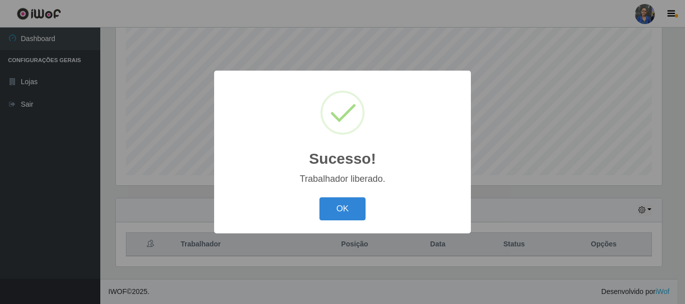
click at [354, 197] on div "OK Cancel" at bounding box center [342, 208] width 237 height 29
click at [353, 206] on button "OK" at bounding box center [342, 209] width 47 height 24
